Goal: Navigation & Orientation: Understand site structure

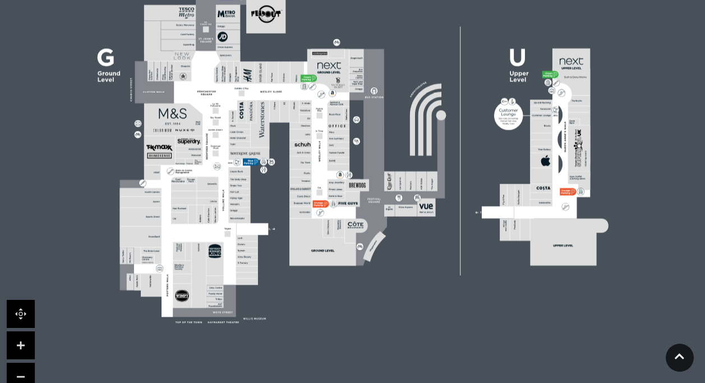
scroll to position [393, 0]
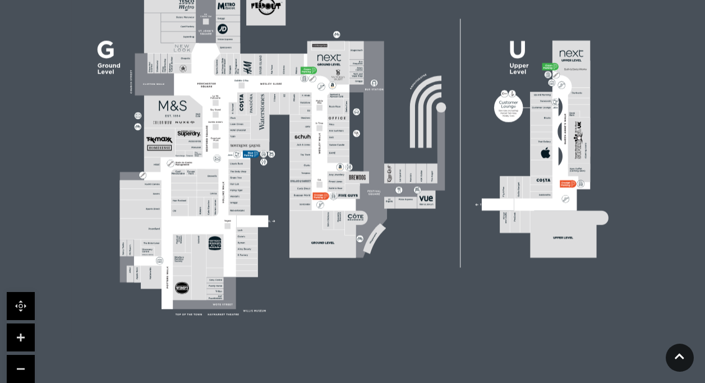
click at [19, 336] on link at bounding box center [21, 337] width 28 height 28
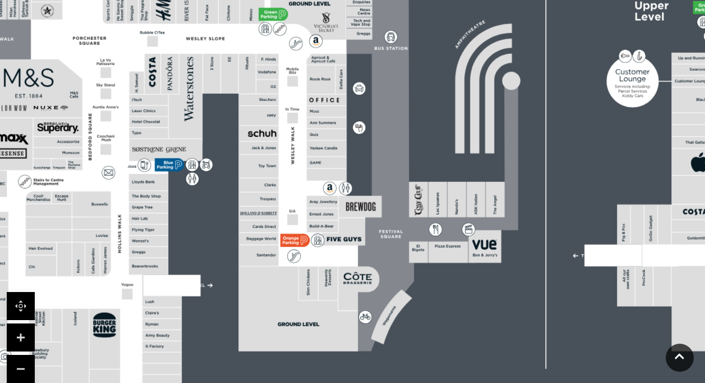
click at [19, 336] on link at bounding box center [21, 337] width 28 height 28
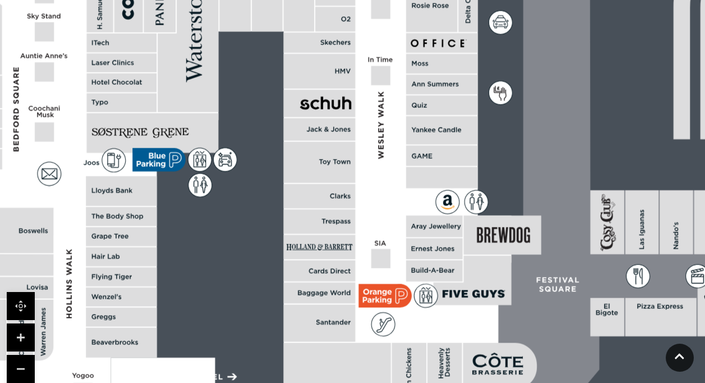
drag, startPoint x: 100, startPoint y: 268, endPoint x: 237, endPoint y: 243, distance: 139.1
click at [237, 243] on rect at bounding box center [488, 116] width 1823 height 1286
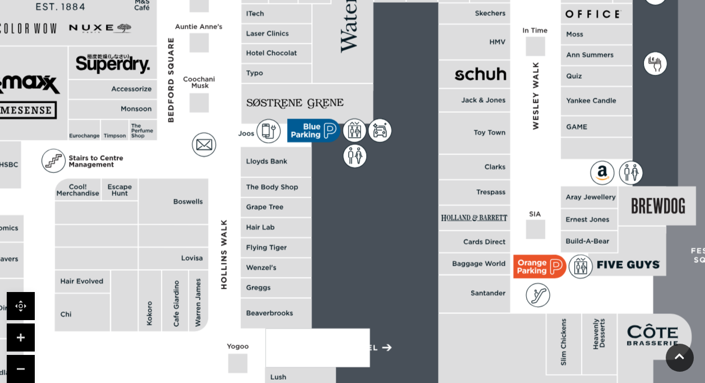
drag, startPoint x: 79, startPoint y: 283, endPoint x: 232, endPoint y: 254, distance: 156.5
click at [232, 254] on polygon at bounding box center [278, 181] width 778 height 901
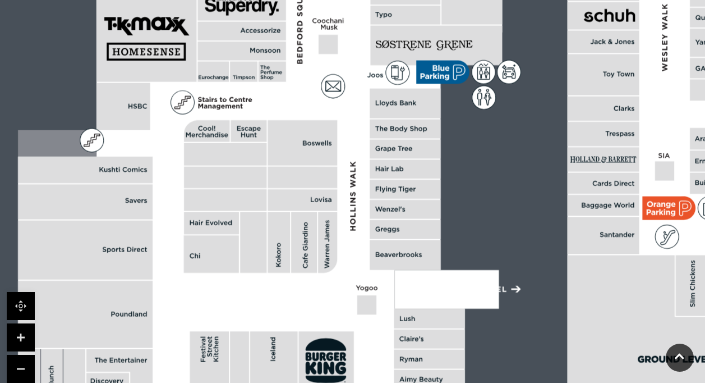
drag, startPoint x: 123, startPoint y: 351, endPoint x: 251, endPoint y: 293, distance: 141.2
click at [251, 293] on polygon at bounding box center [407, 122] width 778 height 901
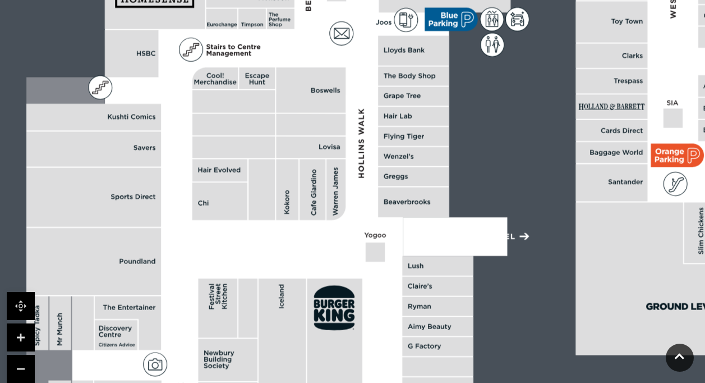
drag, startPoint x: 173, startPoint y: 342, endPoint x: 182, endPoint y: 289, distance: 54.1
click at [182, 289] on polygon at bounding box center [415, 69] width 778 height 901
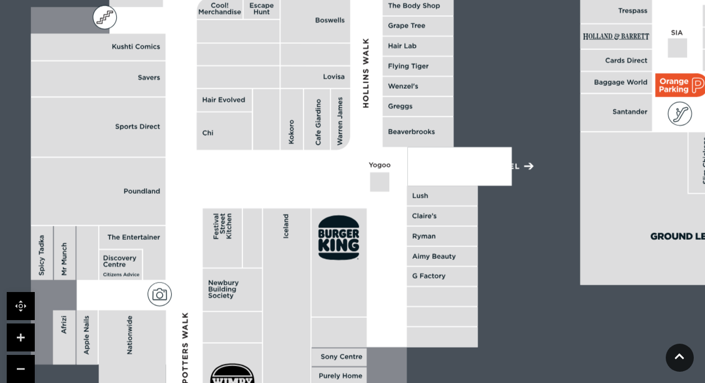
drag, startPoint x: 180, startPoint y: 361, endPoint x: 187, endPoint y: 277, distance: 85.0
click at [187, 277] on polygon at bounding box center [420, -1] width 778 height 901
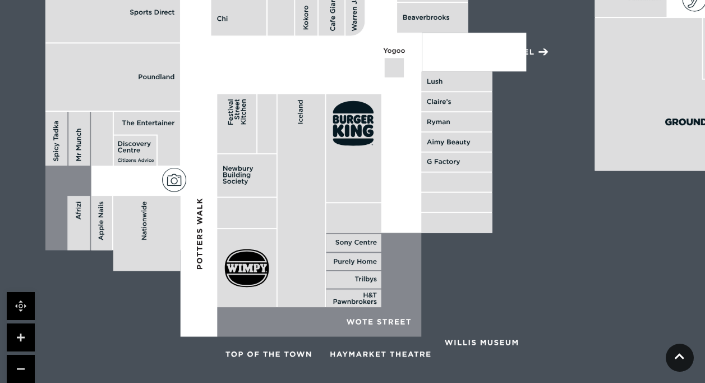
drag, startPoint x: 199, startPoint y: 246, endPoint x: 200, endPoint y: 173, distance: 73.0
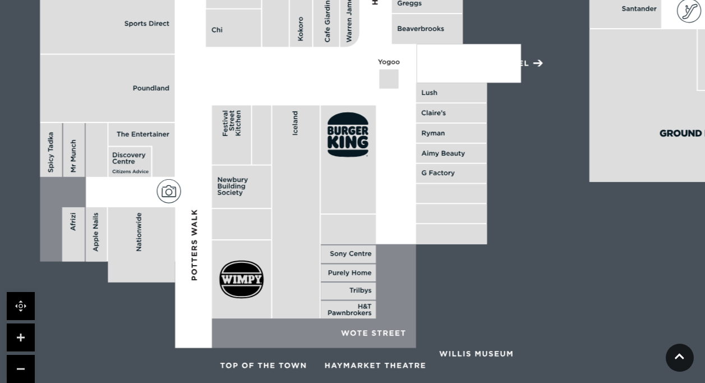
drag, startPoint x: 199, startPoint y: 173, endPoint x: 198, endPoint y: 203, distance: 29.8
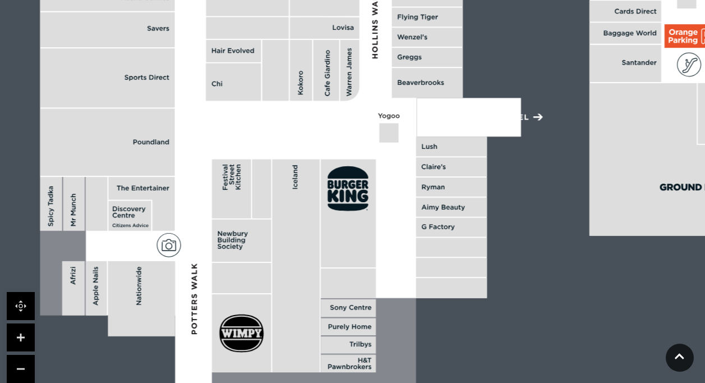
drag, startPoint x: 199, startPoint y: 110, endPoint x: 199, endPoint y: 157, distance: 46.6
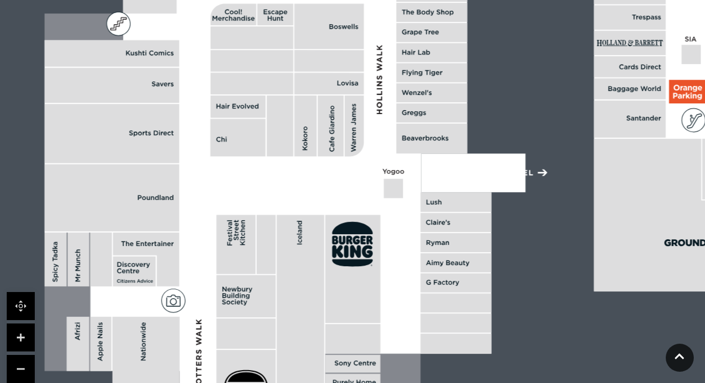
drag, startPoint x: 190, startPoint y: 81, endPoint x: 195, endPoint y: 143, distance: 61.9
click at [195, 143] on polygon at bounding box center [433, 6] width 778 height 901
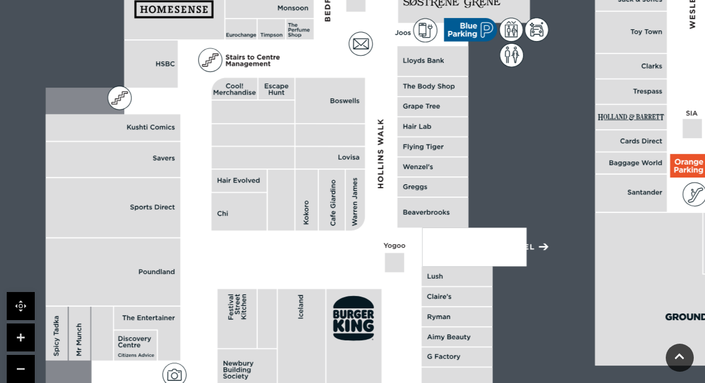
drag, startPoint x: 191, startPoint y: 53, endPoint x: 192, endPoint y: 120, distance: 67.4
click at [192, 120] on polygon at bounding box center [434, 80] width 778 height 901
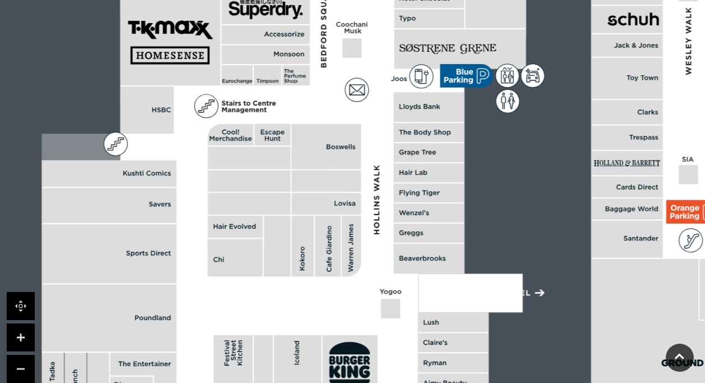
drag, startPoint x: 188, startPoint y: 59, endPoint x: 184, endPoint y: 104, distance: 45.1
click at [184, 104] on polygon at bounding box center [431, 126] width 778 height 901
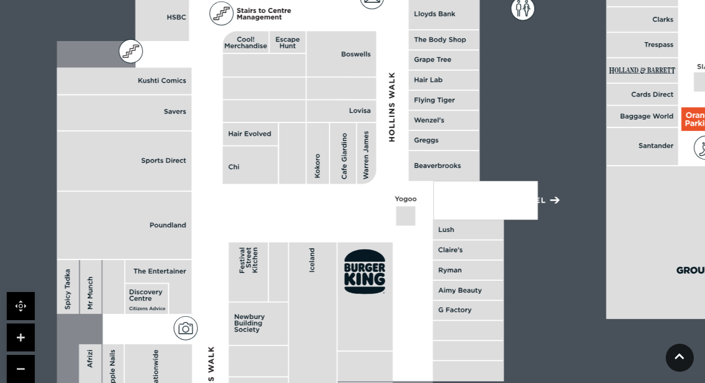
drag, startPoint x: 311, startPoint y: 295, endPoint x: 326, endPoint y: 204, distance: 92.2
click at [326, 204] on polygon at bounding box center [446, 34] width 778 height 901
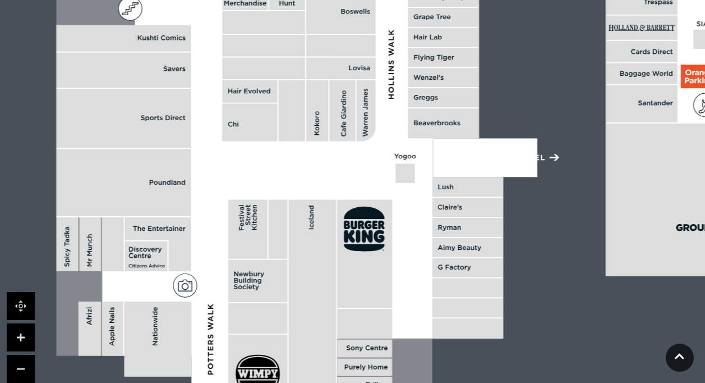
drag, startPoint x: 345, startPoint y: 215, endPoint x: 343, endPoint y: 162, distance: 52.8
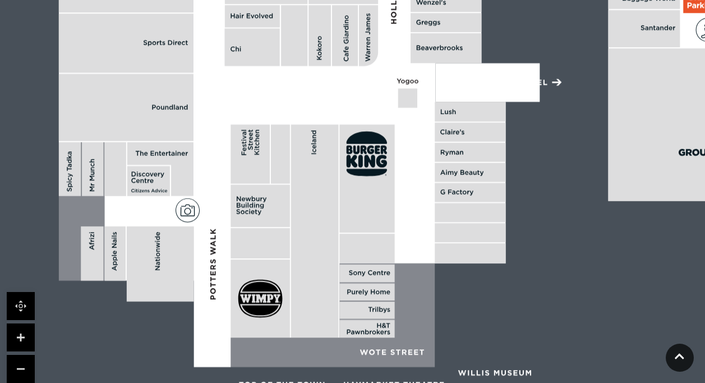
drag, startPoint x: 269, startPoint y: 310, endPoint x: 276, endPoint y: 263, distance: 47.6
click at [276, 263] on rect at bounding box center [260, 298] width 59 height 78
click at [19, 372] on link at bounding box center [21, 369] width 28 height 28
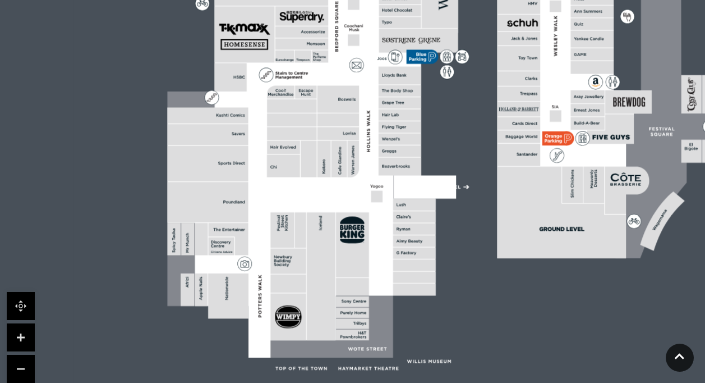
drag, startPoint x: 326, startPoint y: 167, endPoint x: 314, endPoint y: 244, distance: 77.7
click at [314, 244] on rect at bounding box center [321, 276] width 29 height 128
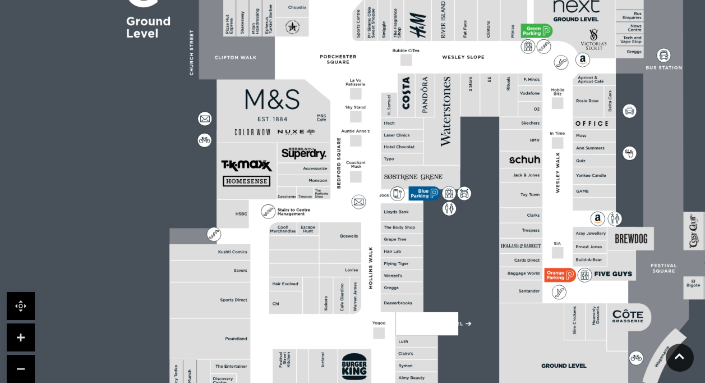
drag, startPoint x: 304, startPoint y: 84, endPoint x: 314, endPoint y: 246, distance: 162.5
click at [314, 235] on rect at bounding box center [307, 228] width 21 height 13
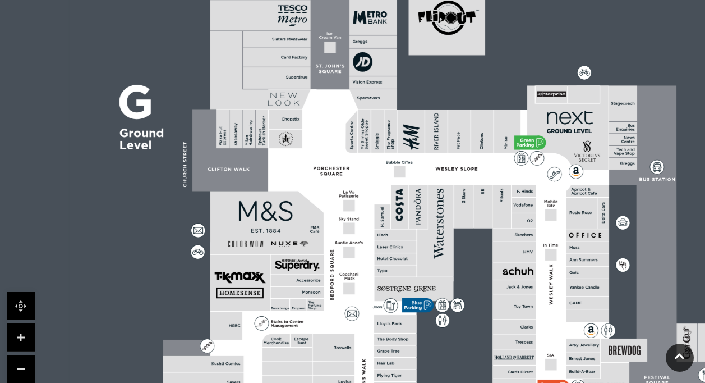
drag, startPoint x: 306, startPoint y: 80, endPoint x: 300, endPoint y: 174, distance: 93.9
click at [300, 174] on rect at bounding box center [292, 144] width 48 height 111
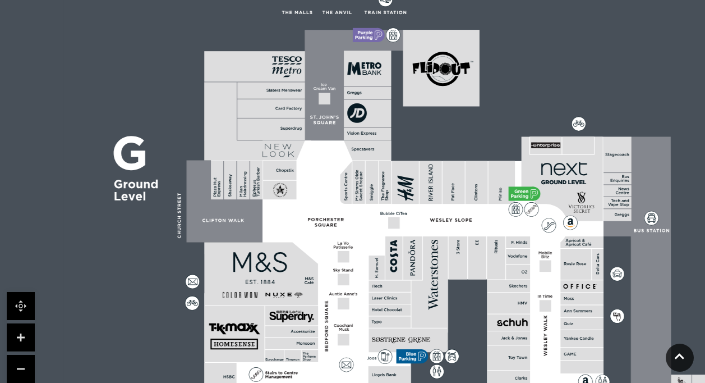
drag, startPoint x: 332, startPoint y: 91, endPoint x: 327, endPoint y: 157, distance: 65.3
click at [327, 157] on polygon at bounding box center [390, 386] width 467 height 541
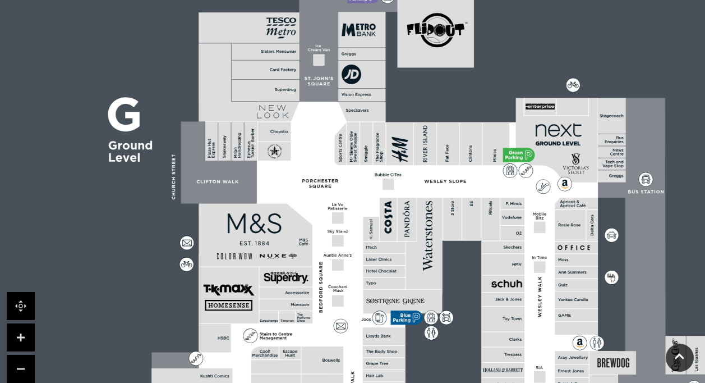
drag, startPoint x: 329, startPoint y: 164, endPoint x: 320, endPoint y: 109, distance: 55.2
click at [320, 109] on polygon at bounding box center [385, 347] width 467 height 541
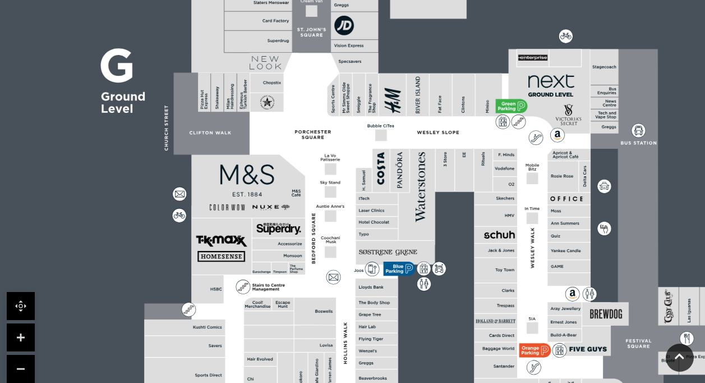
drag, startPoint x: 314, startPoint y: 144, endPoint x: 309, endPoint y: 105, distance: 39.5
click at [309, 105] on polygon at bounding box center [377, 299] width 467 height 541
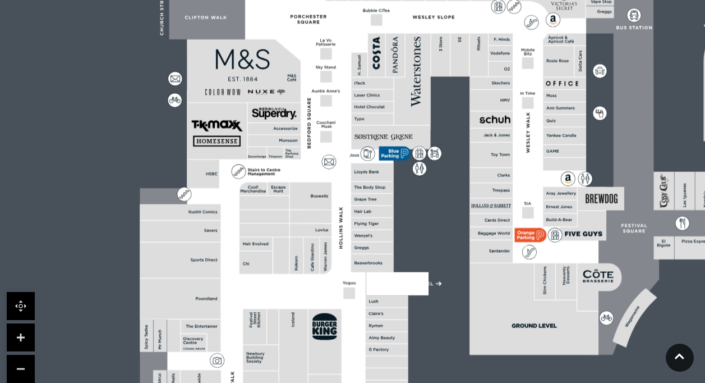
drag, startPoint x: 319, startPoint y: 265, endPoint x: 313, endPoint y: 165, distance: 100.1
click at [313, 165] on polygon at bounding box center [373, 184] width 467 height 541
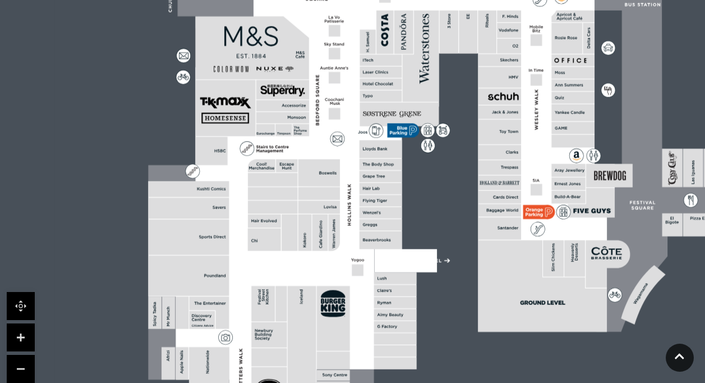
drag, startPoint x: 317, startPoint y: 282, endPoint x: 336, endPoint y: 235, distance: 50.9
click at [336, 235] on polygon at bounding box center [381, 161] width 467 height 541
